Goal: Communication & Community: Ask a question

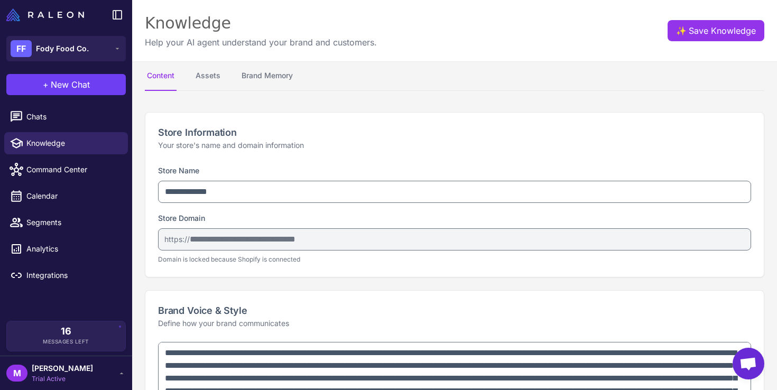
select select
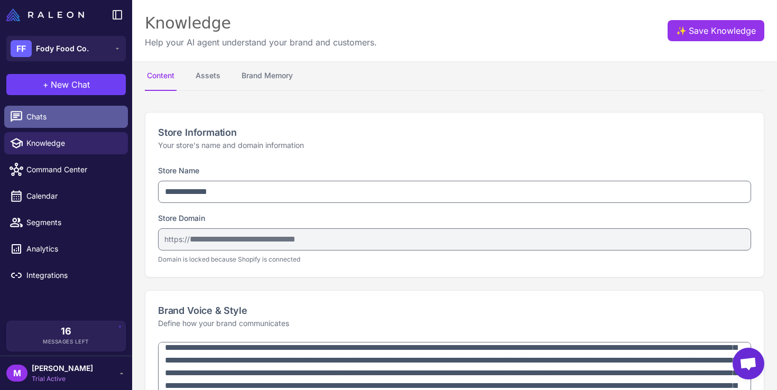
click at [49, 120] on span "Chats" at bounding box center [72, 117] width 93 height 12
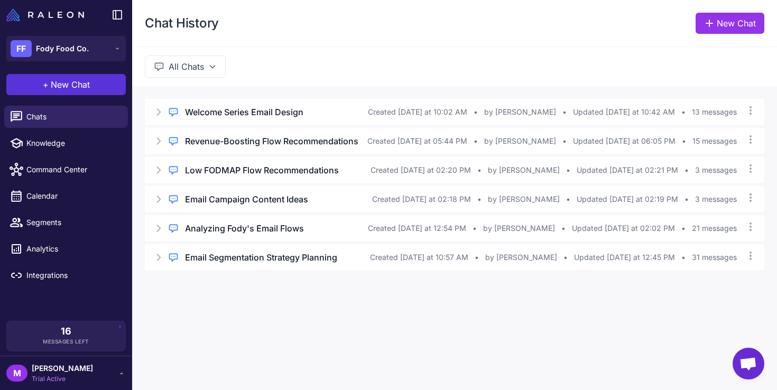
click at [90, 80] on button "+ New Chat" at bounding box center [65, 84] width 119 height 21
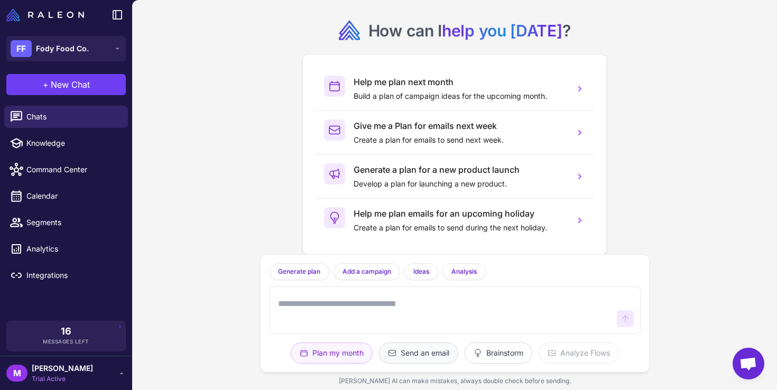
click at [465, 346] on button "Send an email" at bounding box center [499, 353] width 68 height 21
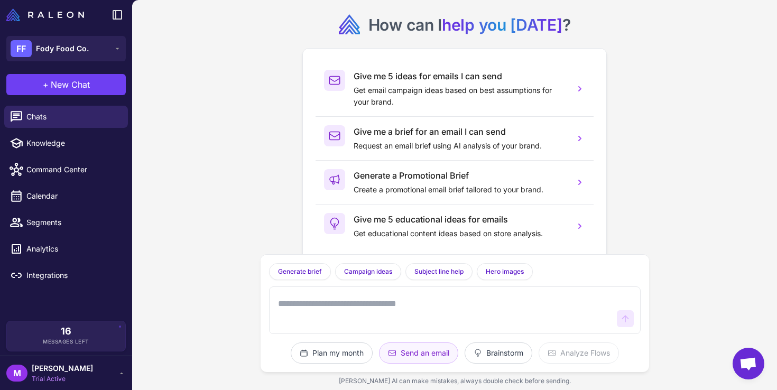
scroll to position [20, 0]
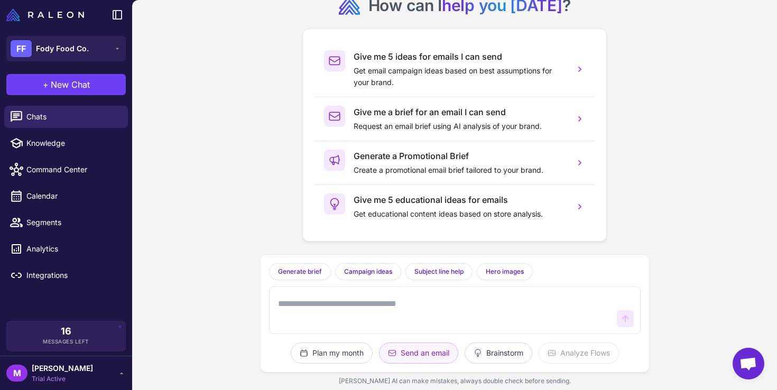
click at [390, 322] on textarea at bounding box center [444, 310] width 337 height 34
click at [539, 355] on button "Brainstorm" at bounding box center [579, 353] width 80 height 21
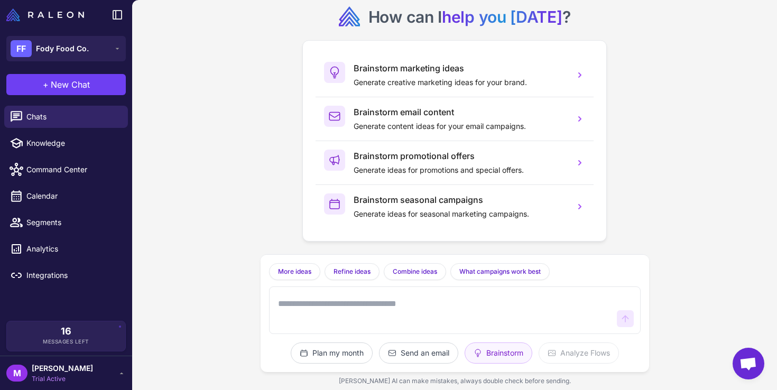
click at [400, 325] on textarea at bounding box center [444, 310] width 337 height 34
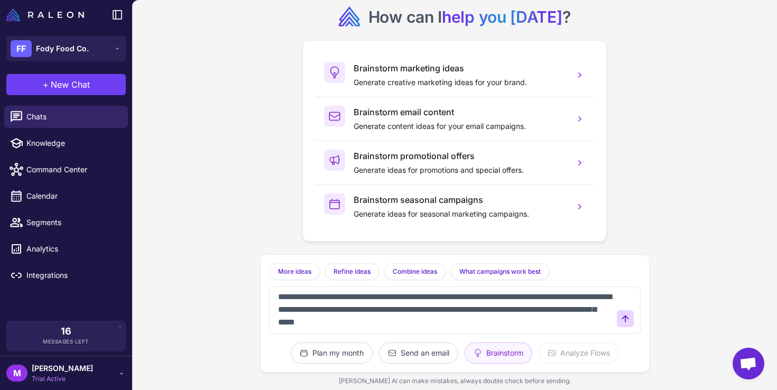
scroll to position [13, 0]
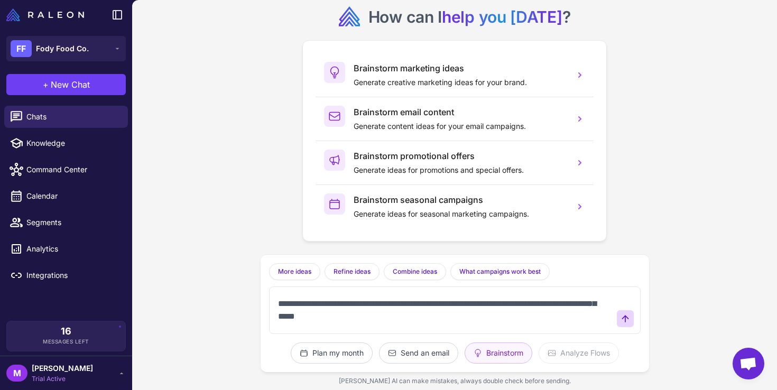
drag, startPoint x: 520, startPoint y: 324, endPoint x: 385, endPoint y: 318, distance: 134.9
click at [385, 318] on textarea "**********" at bounding box center [444, 310] width 337 height 34
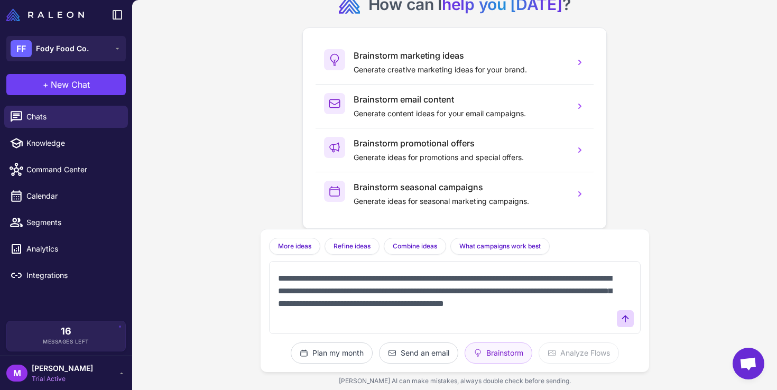
scroll to position [11, 0]
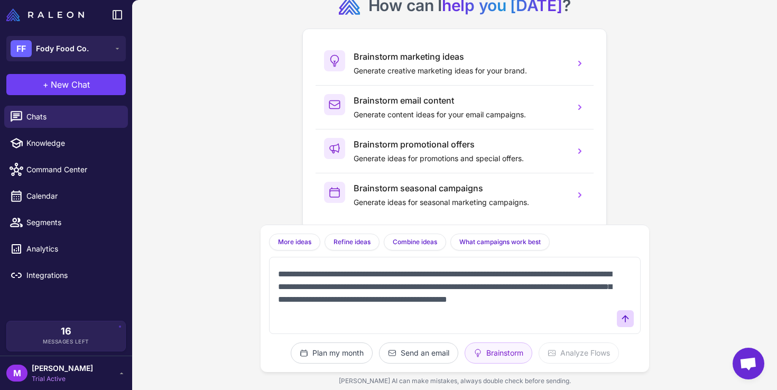
paste textarea "**********"
type textarea "**********"
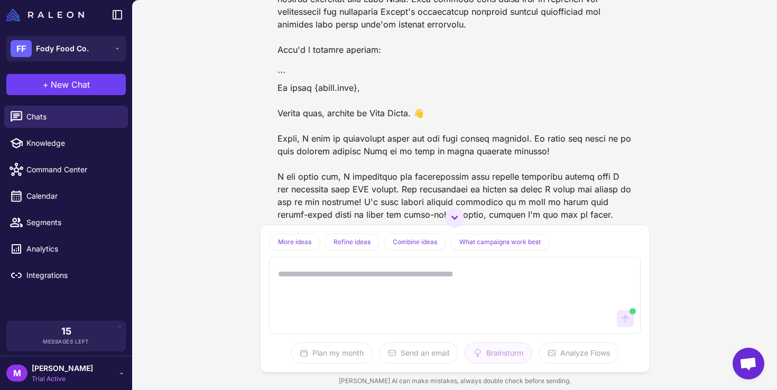
scroll to position [373, 0]
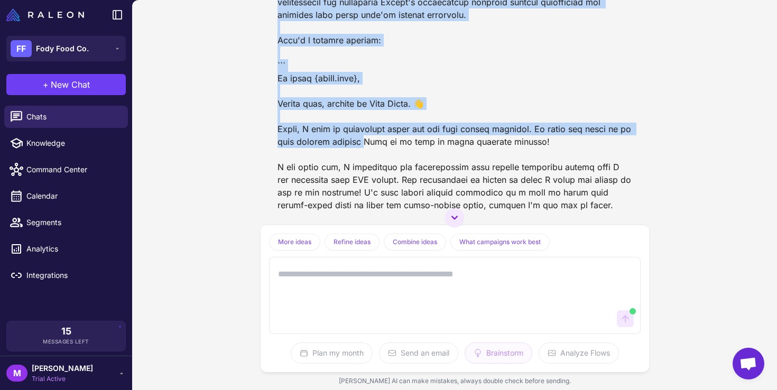
drag, startPoint x: 276, startPoint y: 76, endPoint x: 379, endPoint y: 148, distance: 124.8
click at [379, 148] on div at bounding box center [455, 217] width 372 height 503
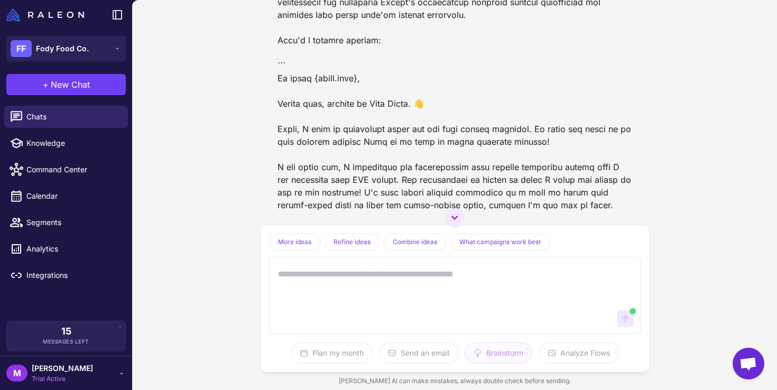
click at [379, 148] on div at bounding box center [455, 249] width 372 height 567
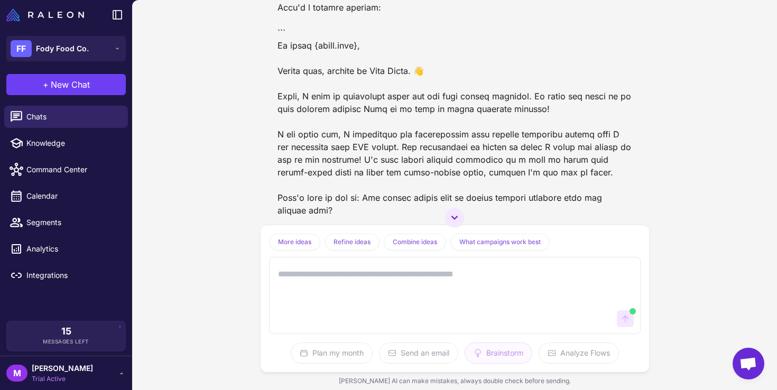
scroll to position [408, 0]
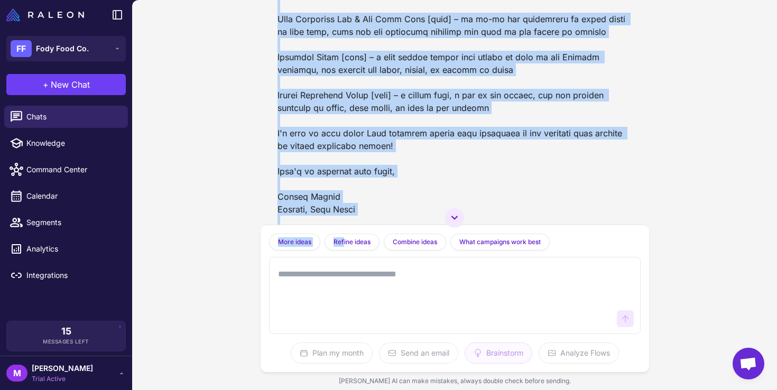
scroll to position [837, 0]
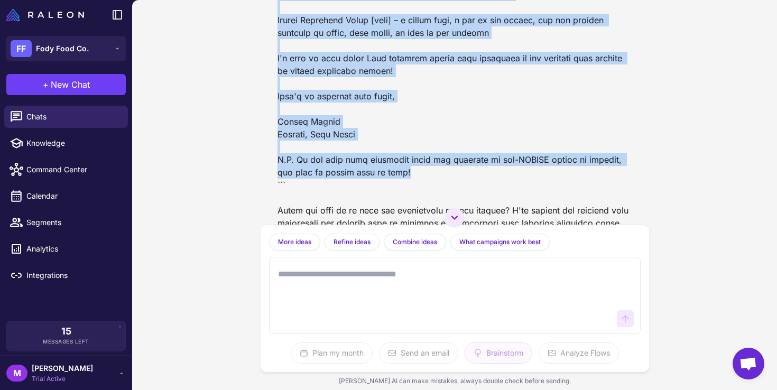
drag, startPoint x: 279, startPoint y: 44, endPoint x: 410, endPoint y: 171, distance: 182.5
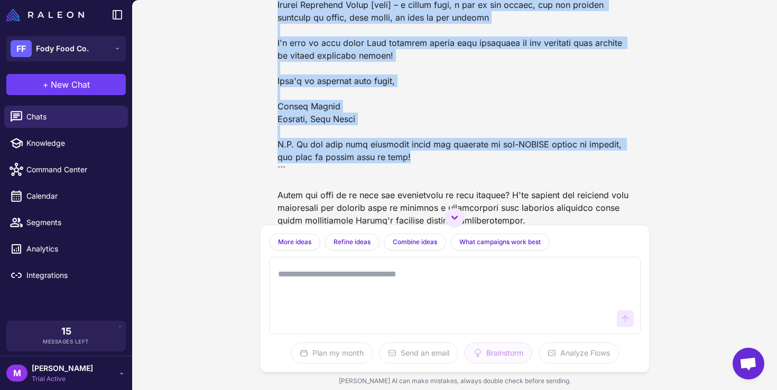
scroll to position [868, 0]
